Goal: Task Accomplishment & Management: Use online tool/utility

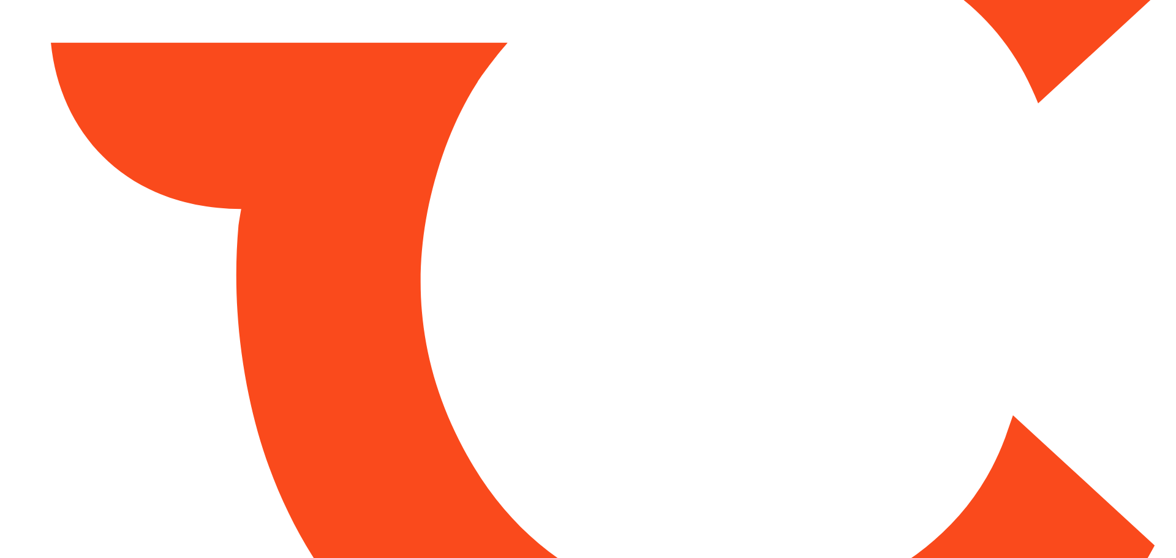
type input "*****"
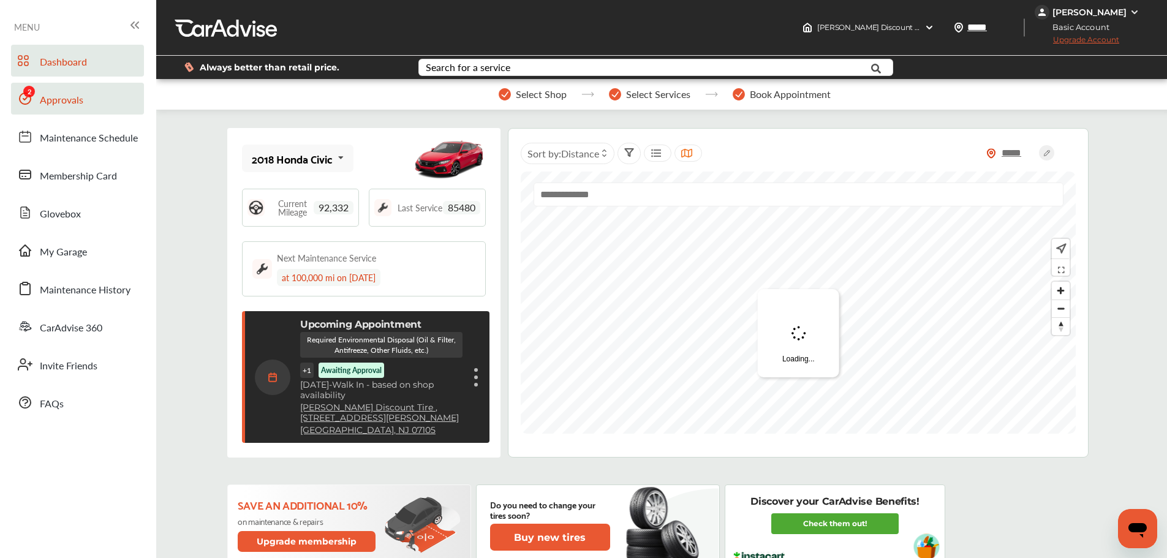
click at [53, 96] on span "Approvals" at bounding box center [61, 100] width 43 height 16
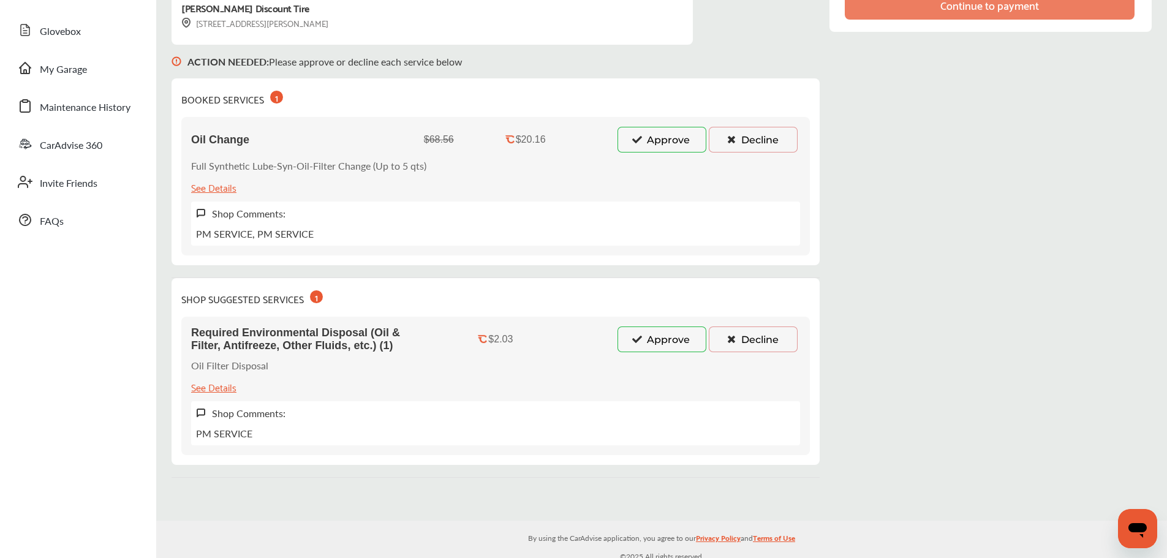
scroll to position [190, 0]
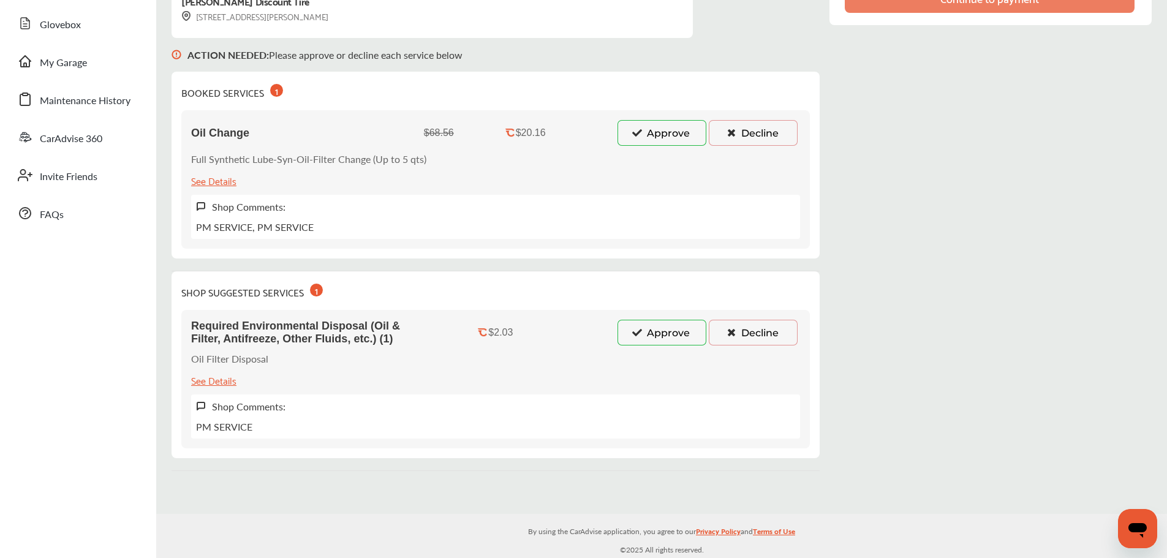
click at [663, 335] on button "Approve" at bounding box center [661, 333] width 89 height 26
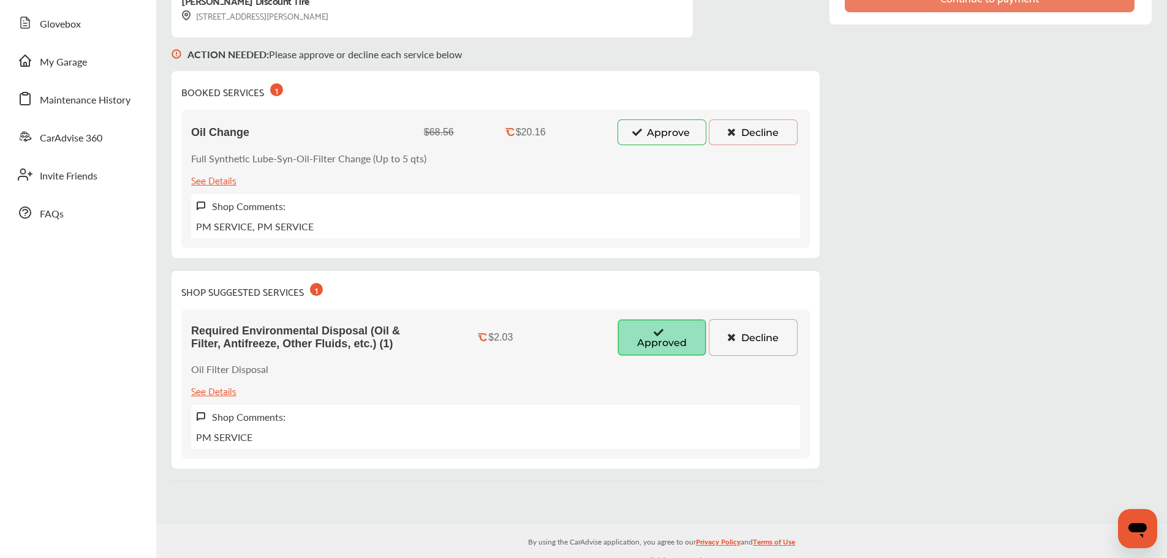
click at [658, 124] on button "Approve" at bounding box center [661, 132] width 89 height 26
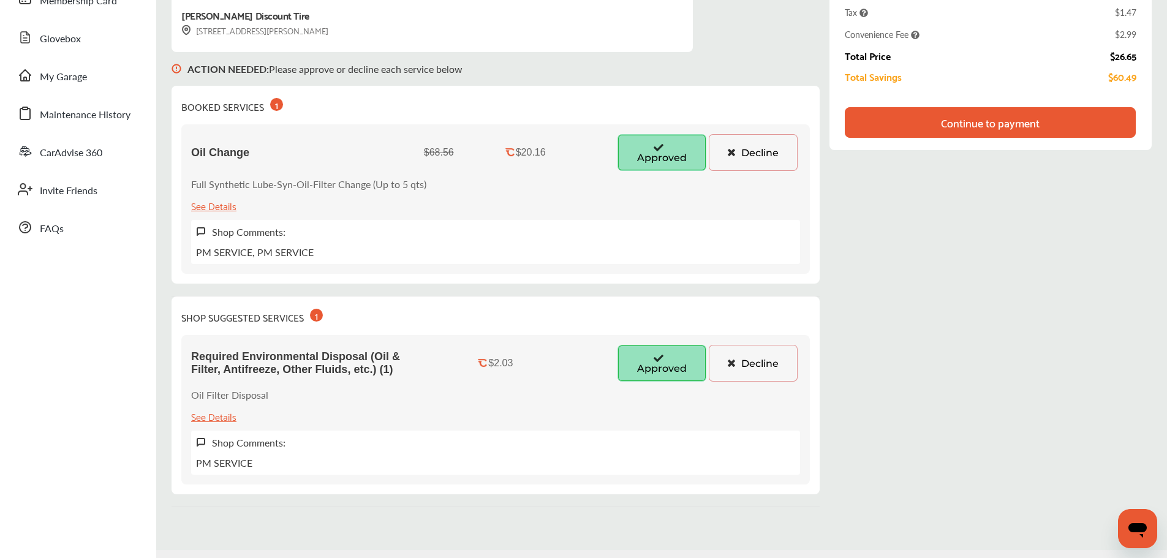
scroll to position [89, 0]
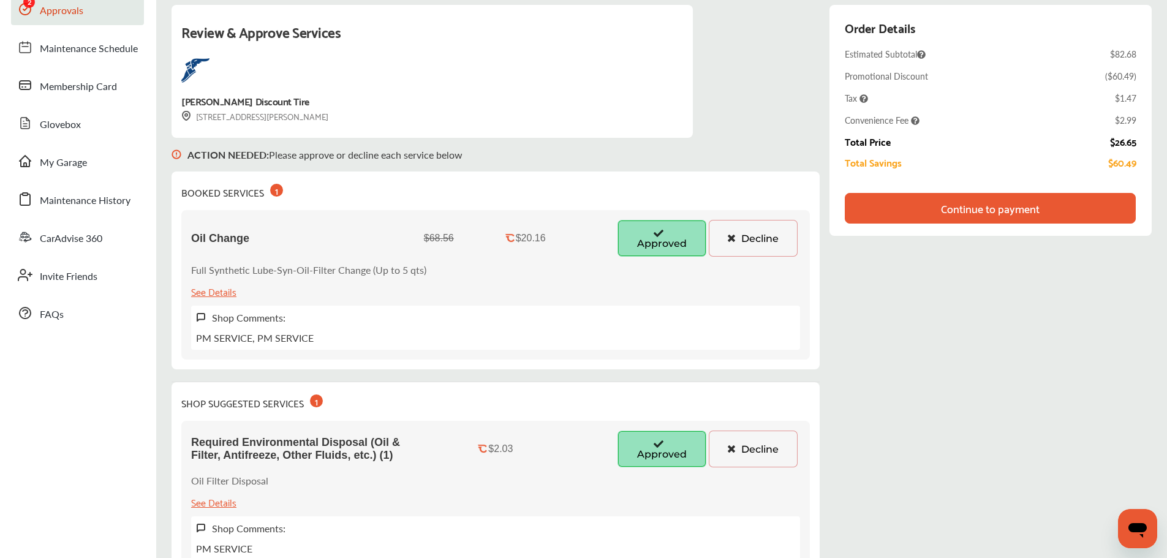
click at [956, 212] on div "Continue to payment" at bounding box center [990, 208] width 99 height 12
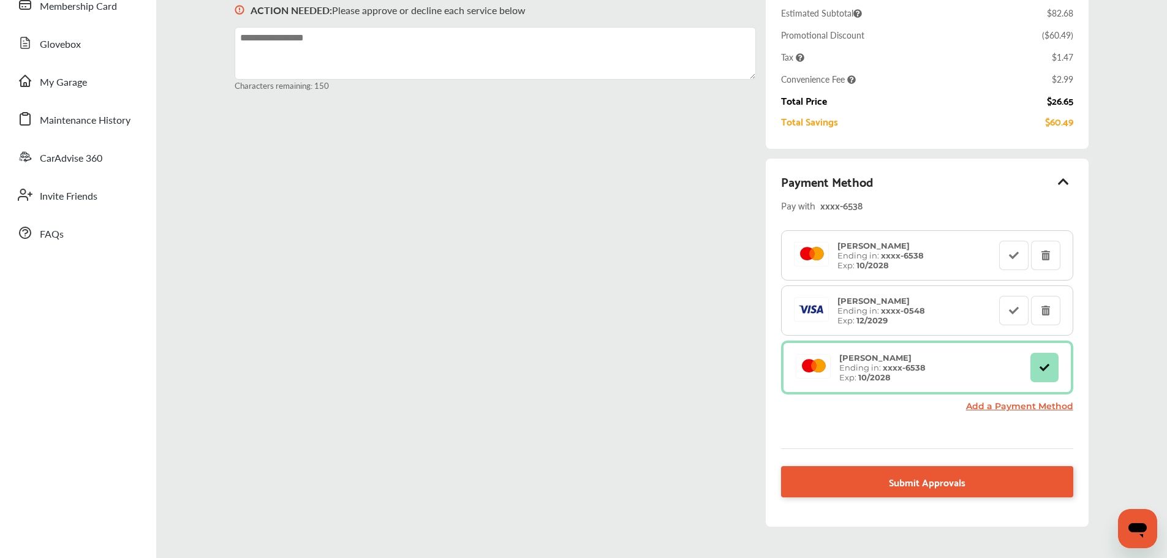
scroll to position [238, 0]
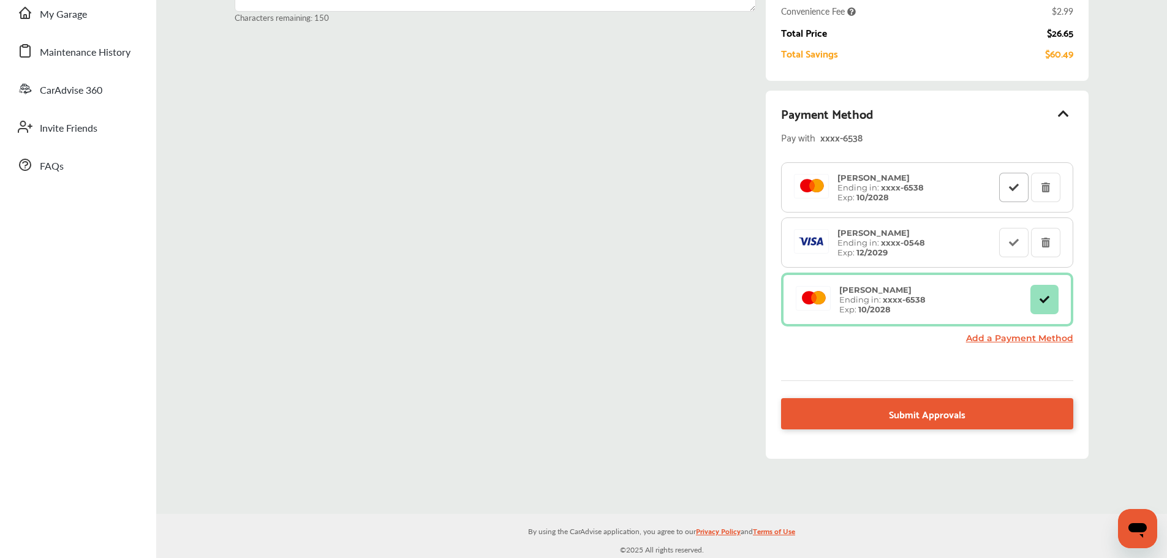
click at [1007, 189] on button at bounding box center [1013, 187] width 29 height 29
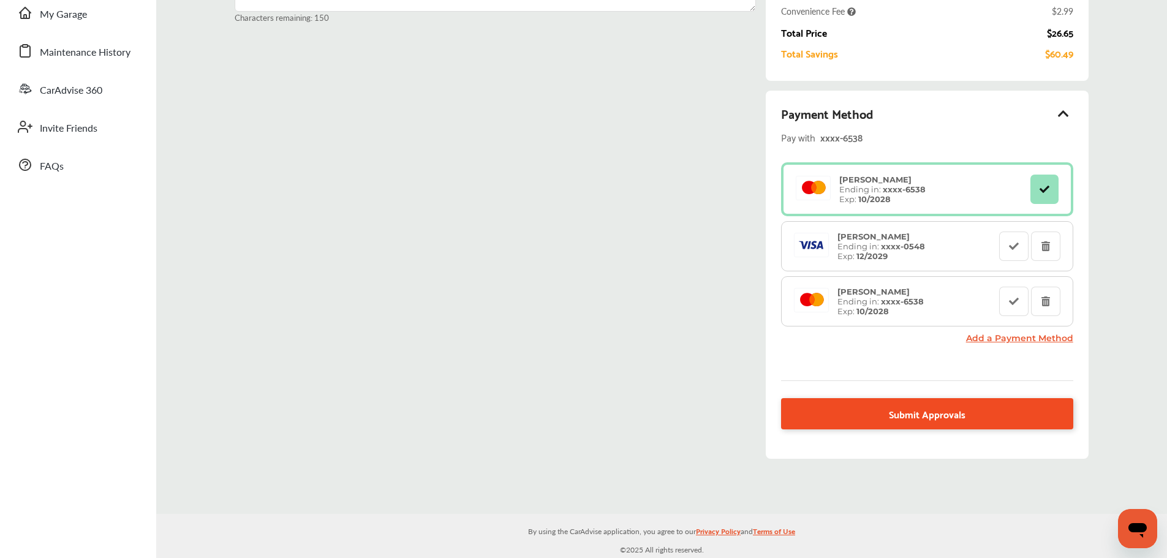
click at [954, 417] on span "Submit Approvals" at bounding box center [927, 413] width 77 height 17
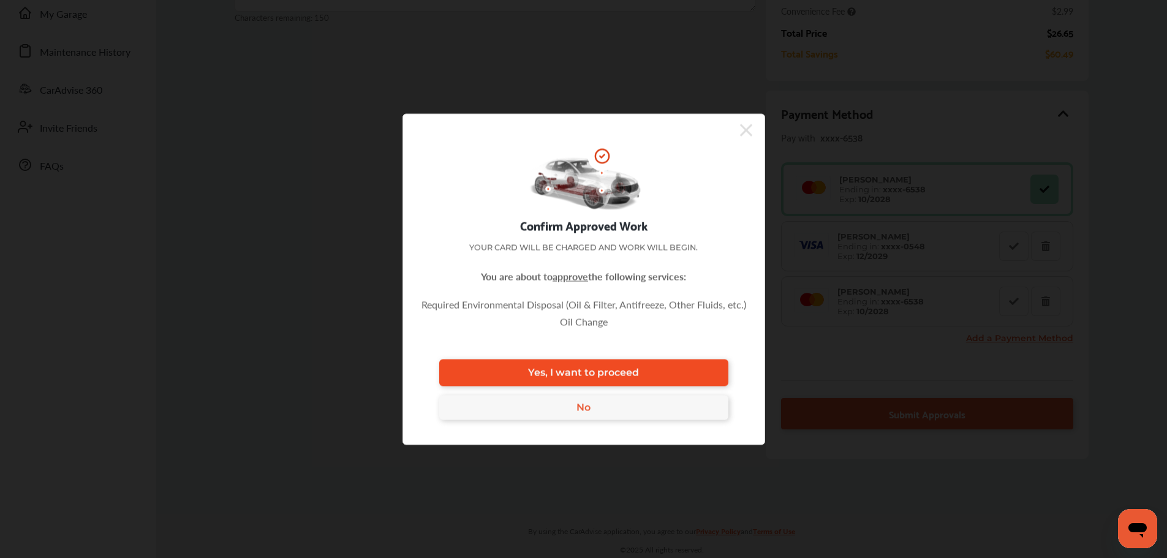
click at [693, 364] on link "Yes, I want to proceed" at bounding box center [583, 372] width 289 height 27
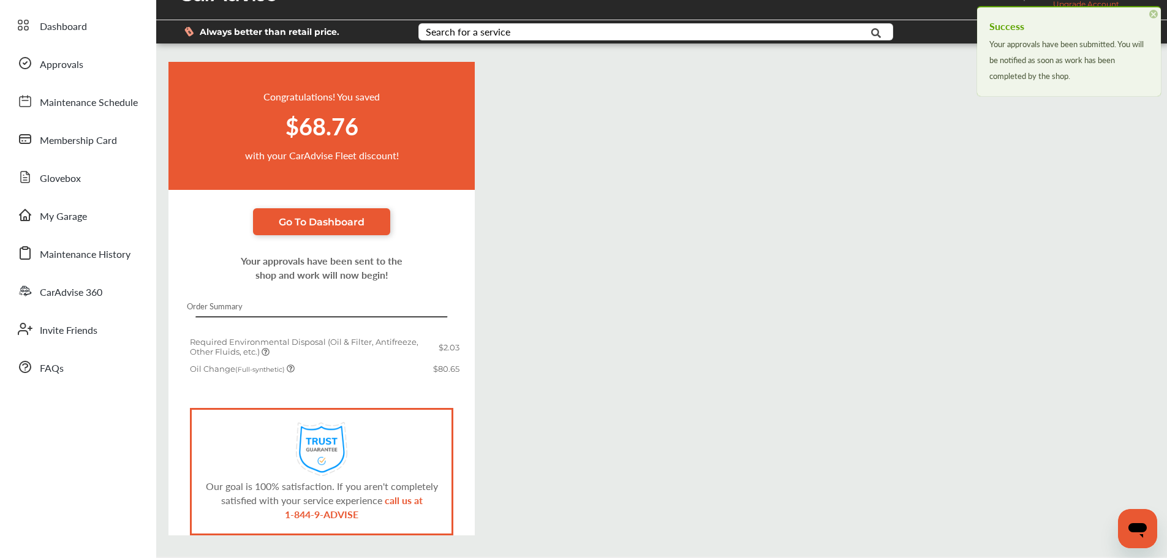
scroll to position [78, 0]
